Goal: Task Accomplishment & Management: Manage account settings

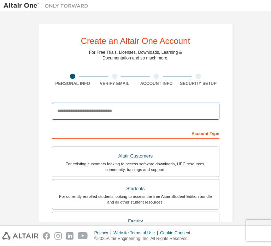
click at [99, 106] on input "email" at bounding box center [136, 111] width 168 height 17
type input "*"
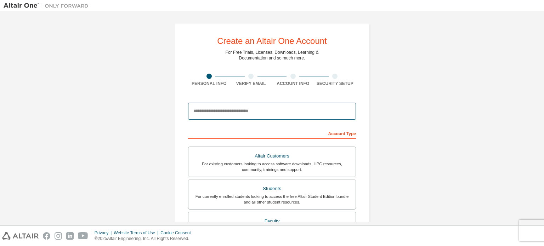
click at [265, 113] on input "email" at bounding box center [272, 111] width 168 height 17
type input "**********"
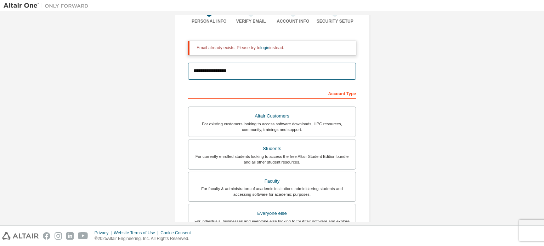
scroll to position [61, 0]
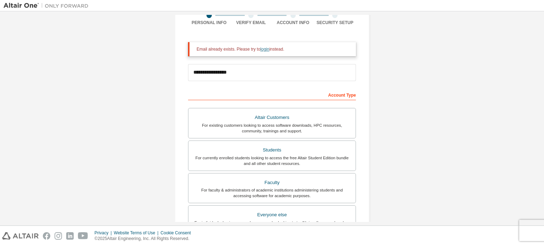
click at [263, 50] on link "login" at bounding box center [264, 49] width 9 height 5
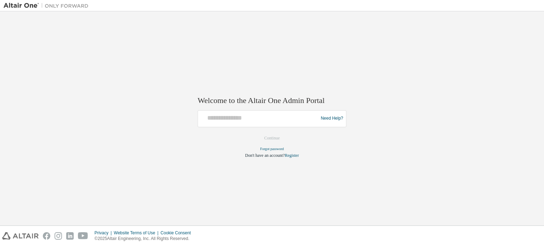
click at [114, 161] on div "Welcome to the Altair One Admin Portal Need Help? Please make sure that you pro…" at bounding box center [272, 118] width 537 height 207
click at [262, 123] on div at bounding box center [259, 118] width 116 height 13
click at [242, 120] on input "text" at bounding box center [259, 117] width 116 height 10
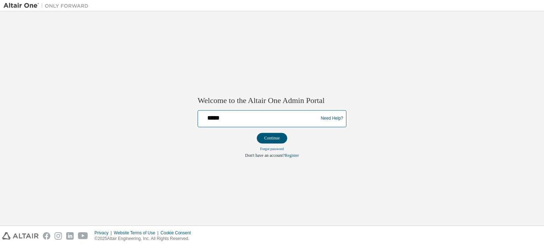
type input "**********"
click at [271, 136] on button "Continue" at bounding box center [272, 138] width 30 height 11
